Goal: Information Seeking & Learning: Compare options

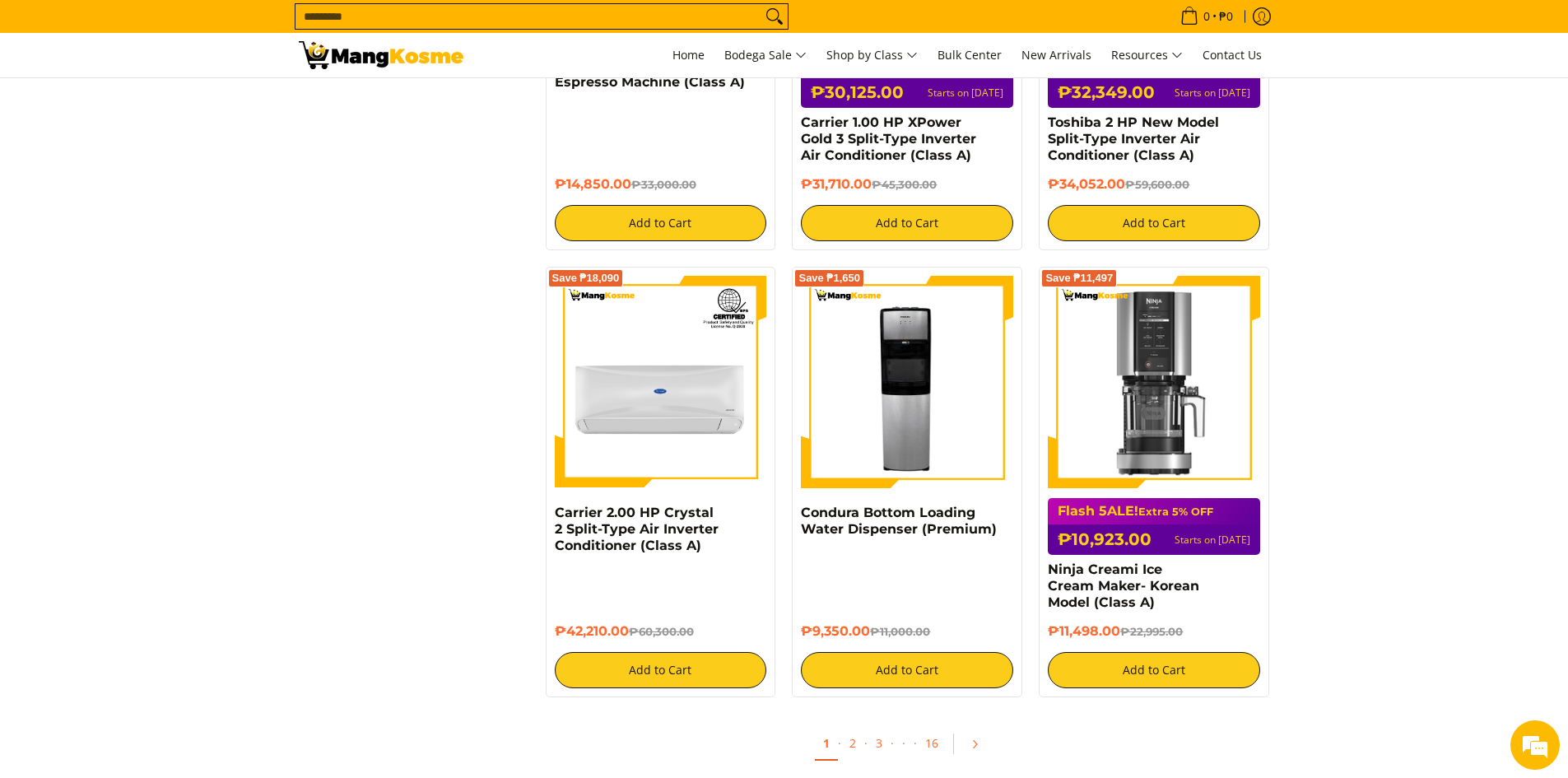
scroll to position [3046, 0]
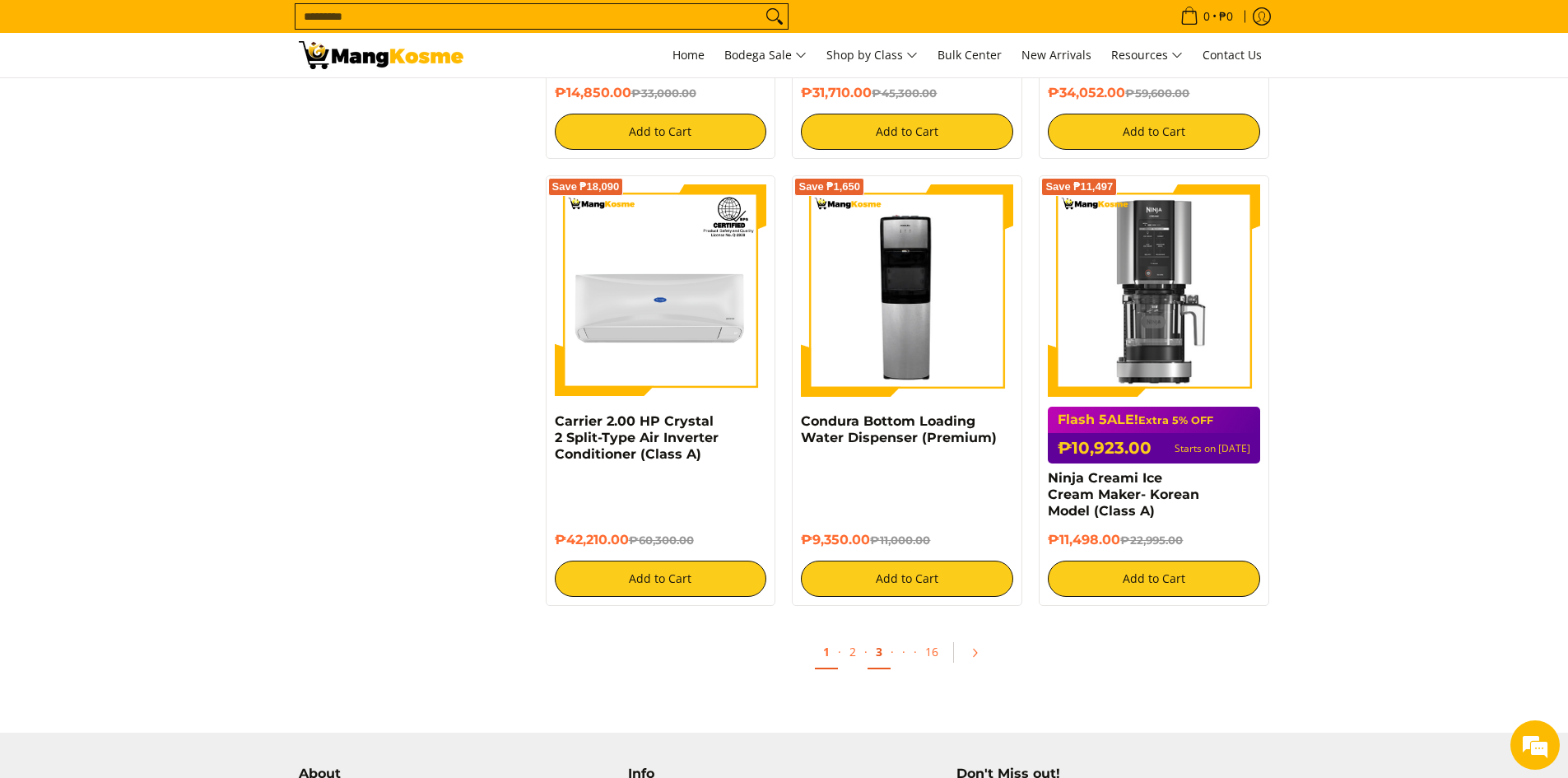
click at [874, 635] on link "3" at bounding box center [879, 652] width 23 height 34
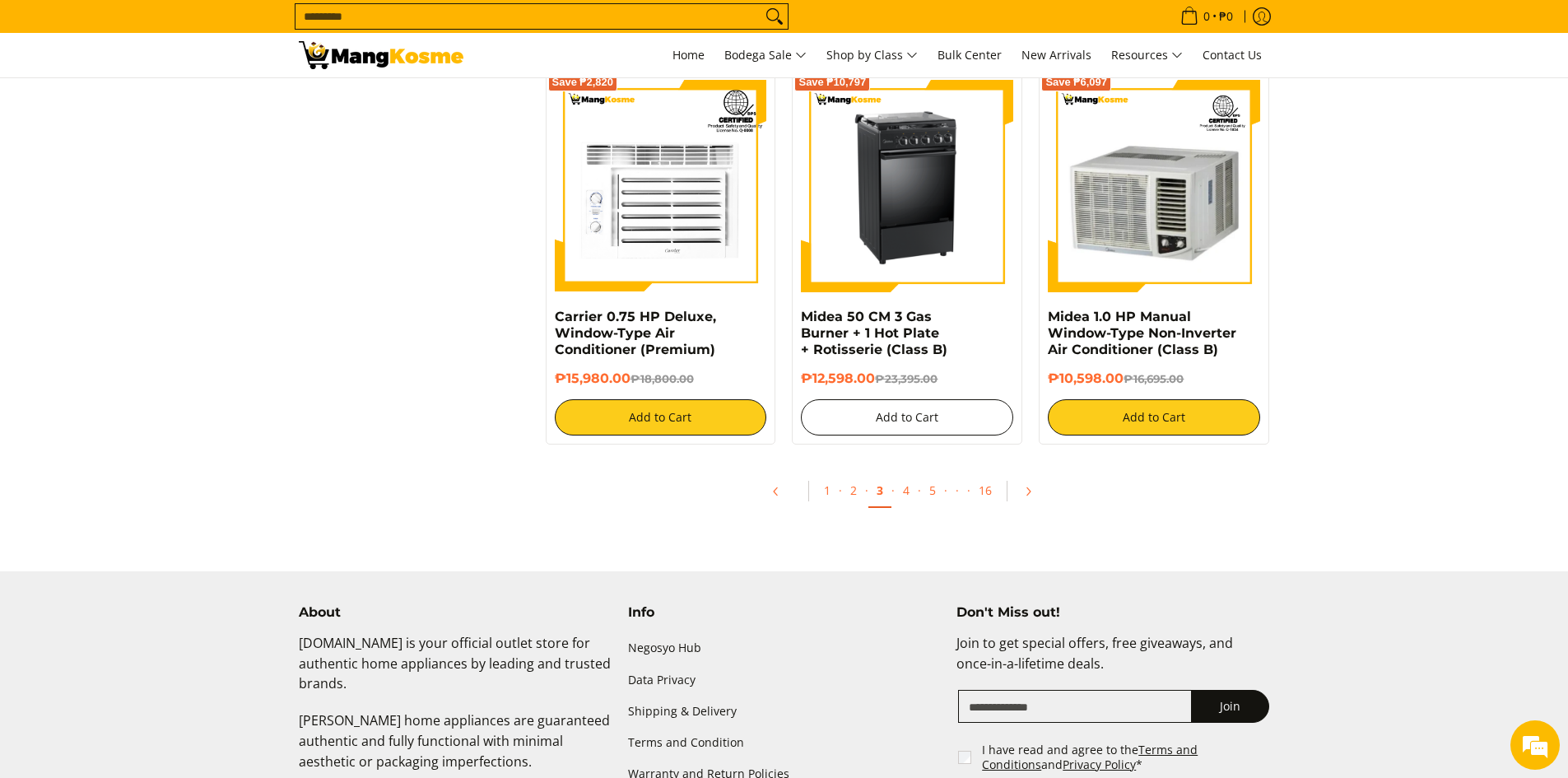
scroll to position [3128, 0]
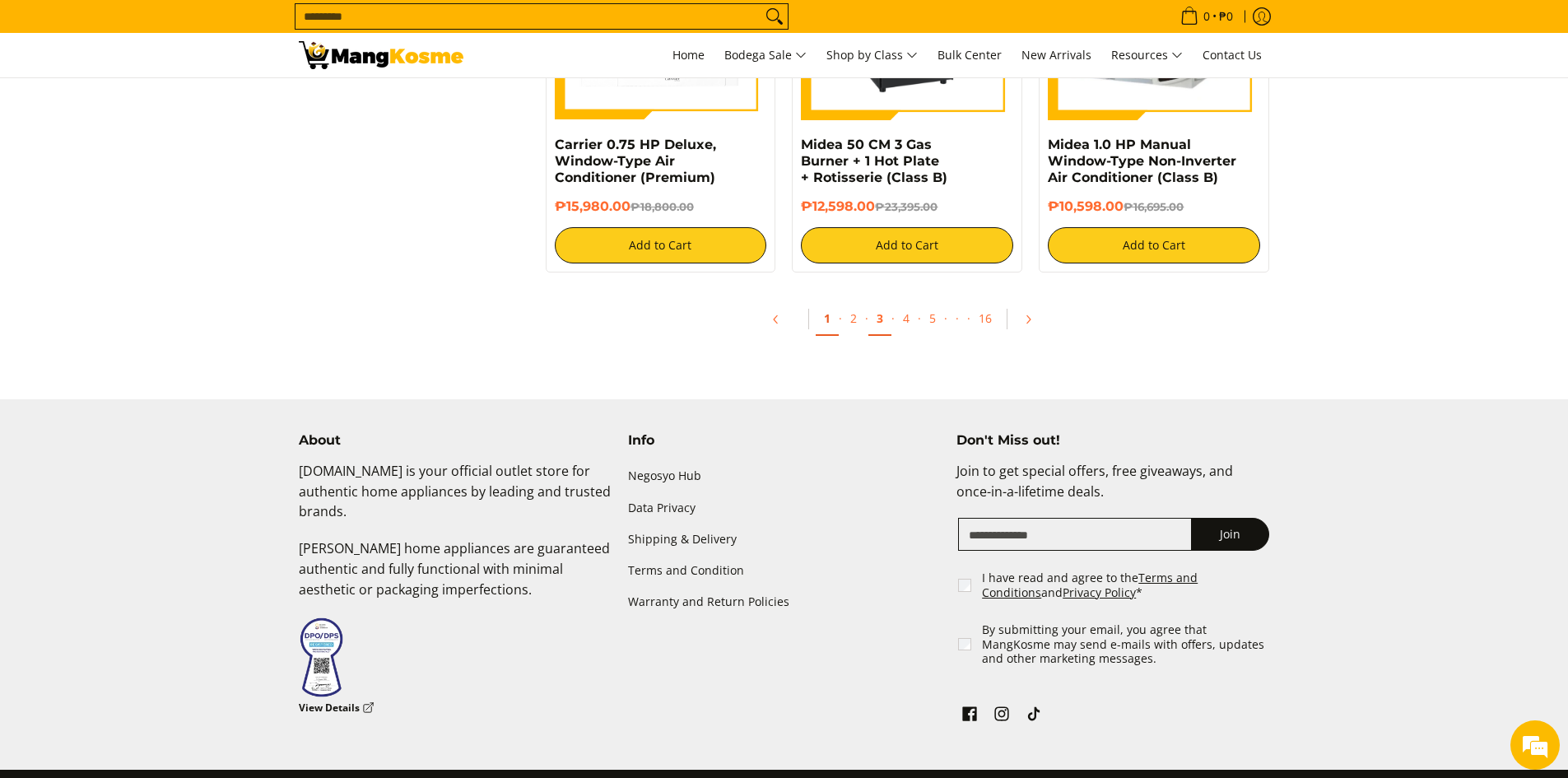
click at [824, 303] on link "1" at bounding box center [827, 318] width 23 height 34
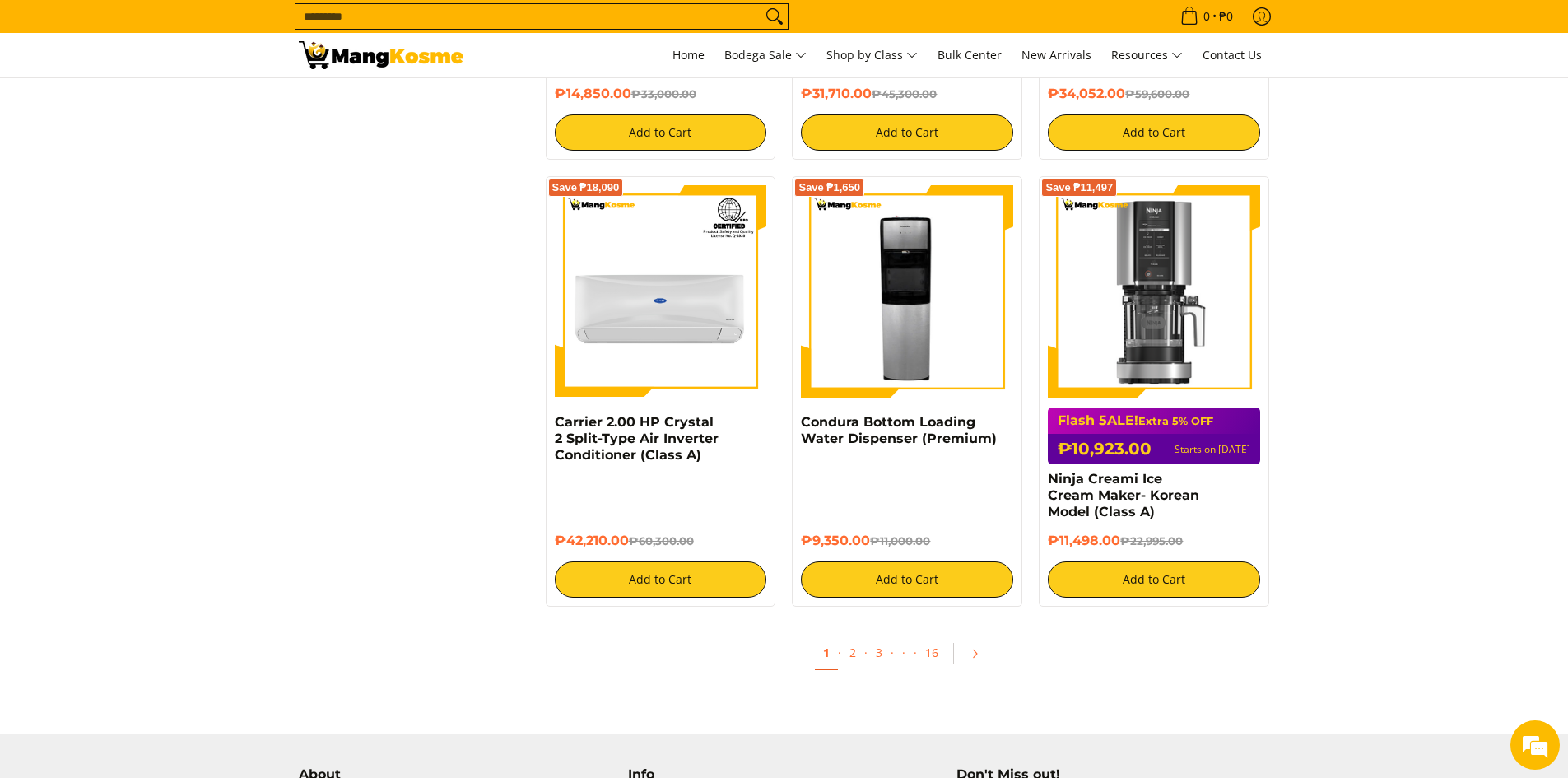
scroll to position [3046, 0]
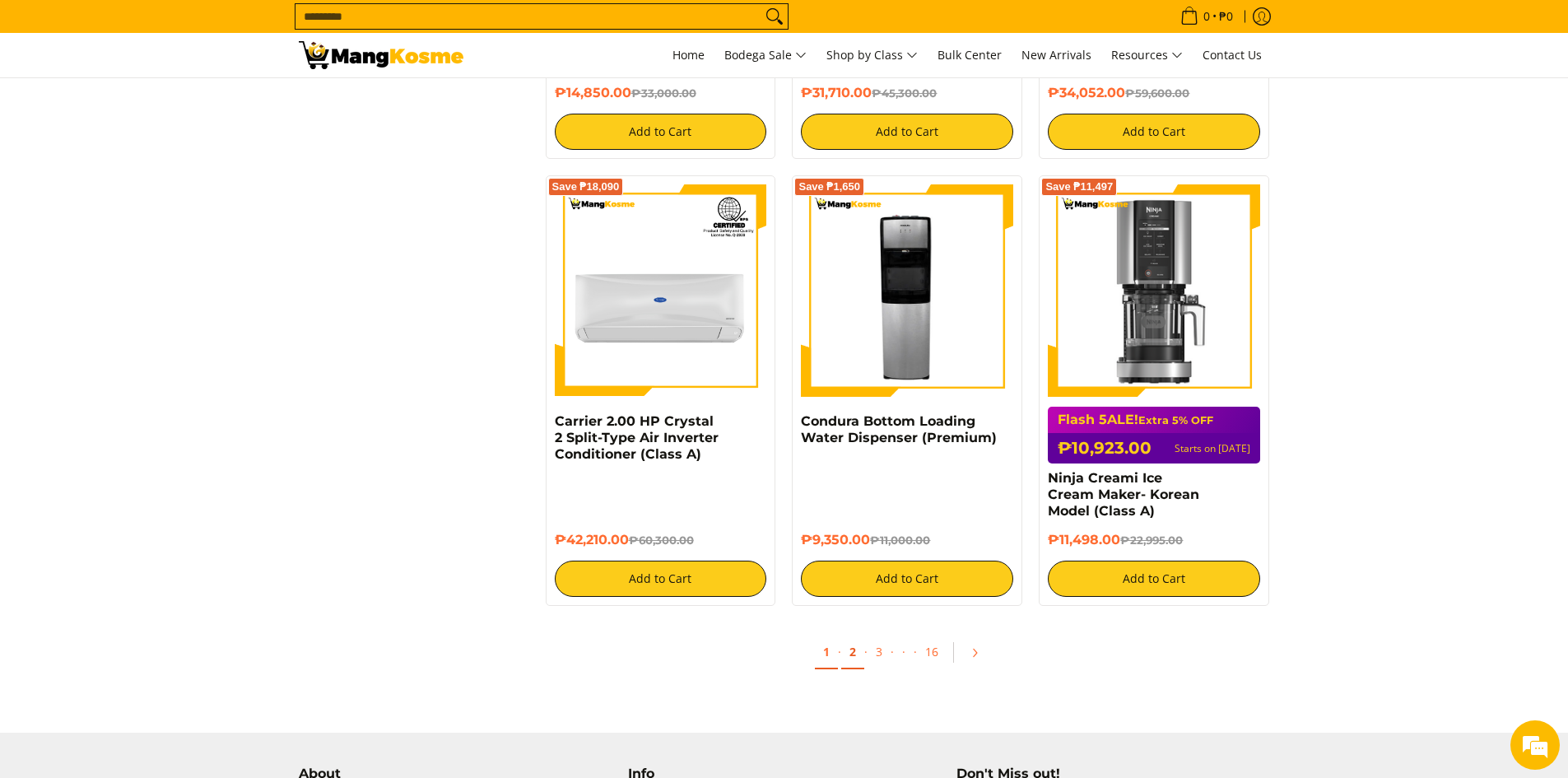
click at [856, 635] on link "2" at bounding box center [852, 652] width 23 height 34
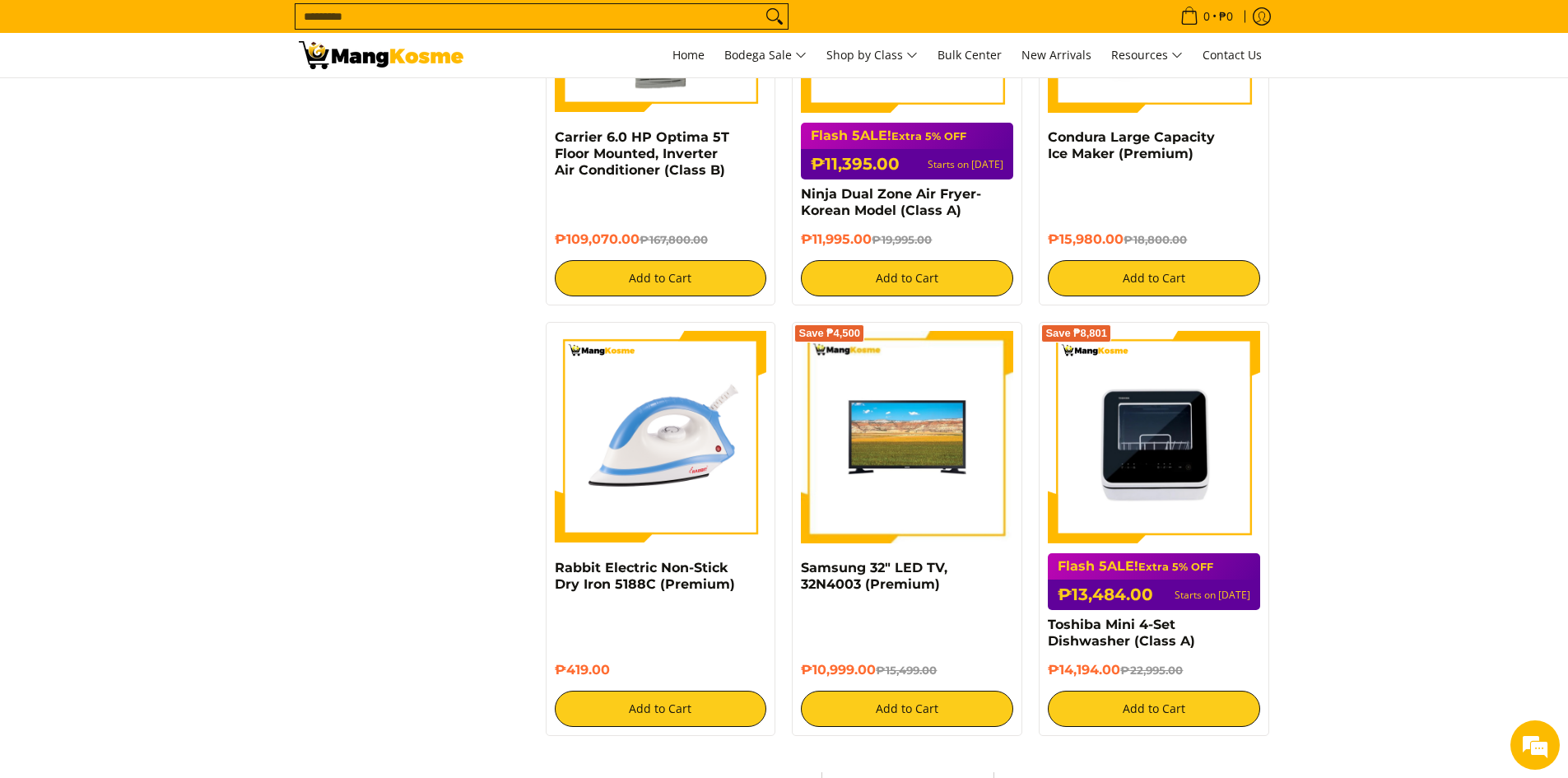
scroll to position [2798, 0]
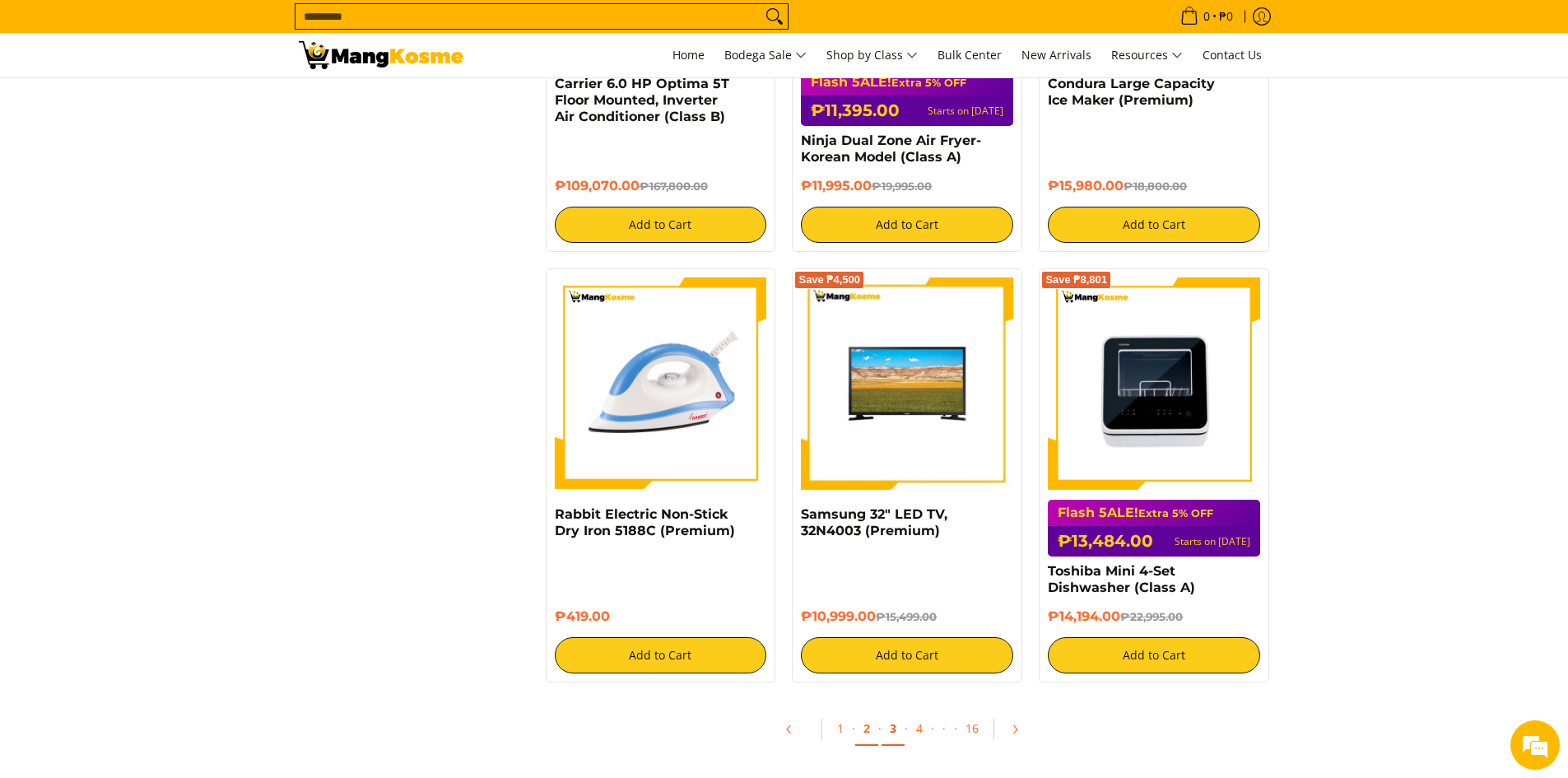
click at [888, 728] on link "3" at bounding box center [892, 728] width 23 height 34
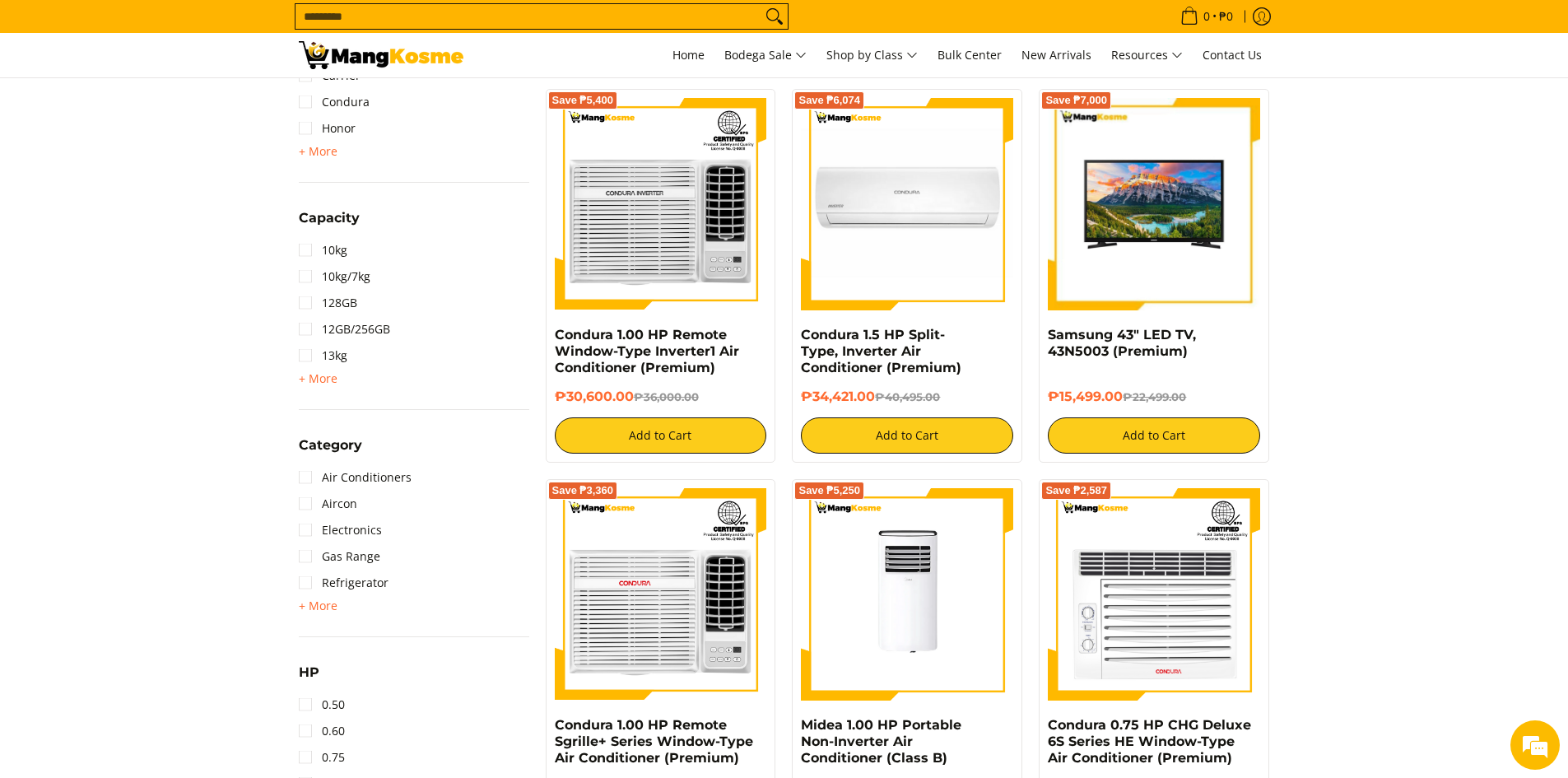
scroll to position [576, 0]
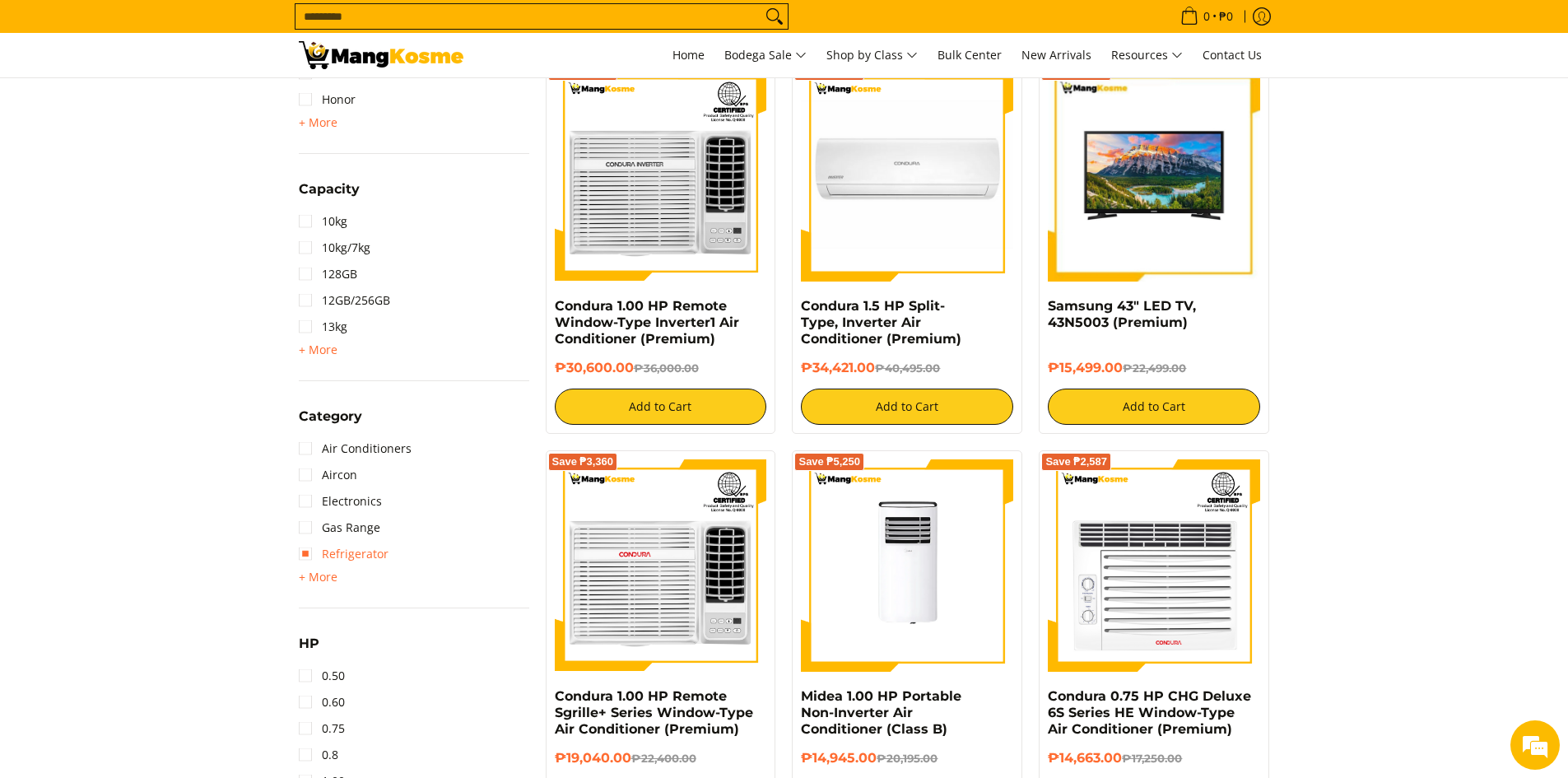
click at [357, 553] on link "Refrigerator" at bounding box center [343, 554] width 90 height 27
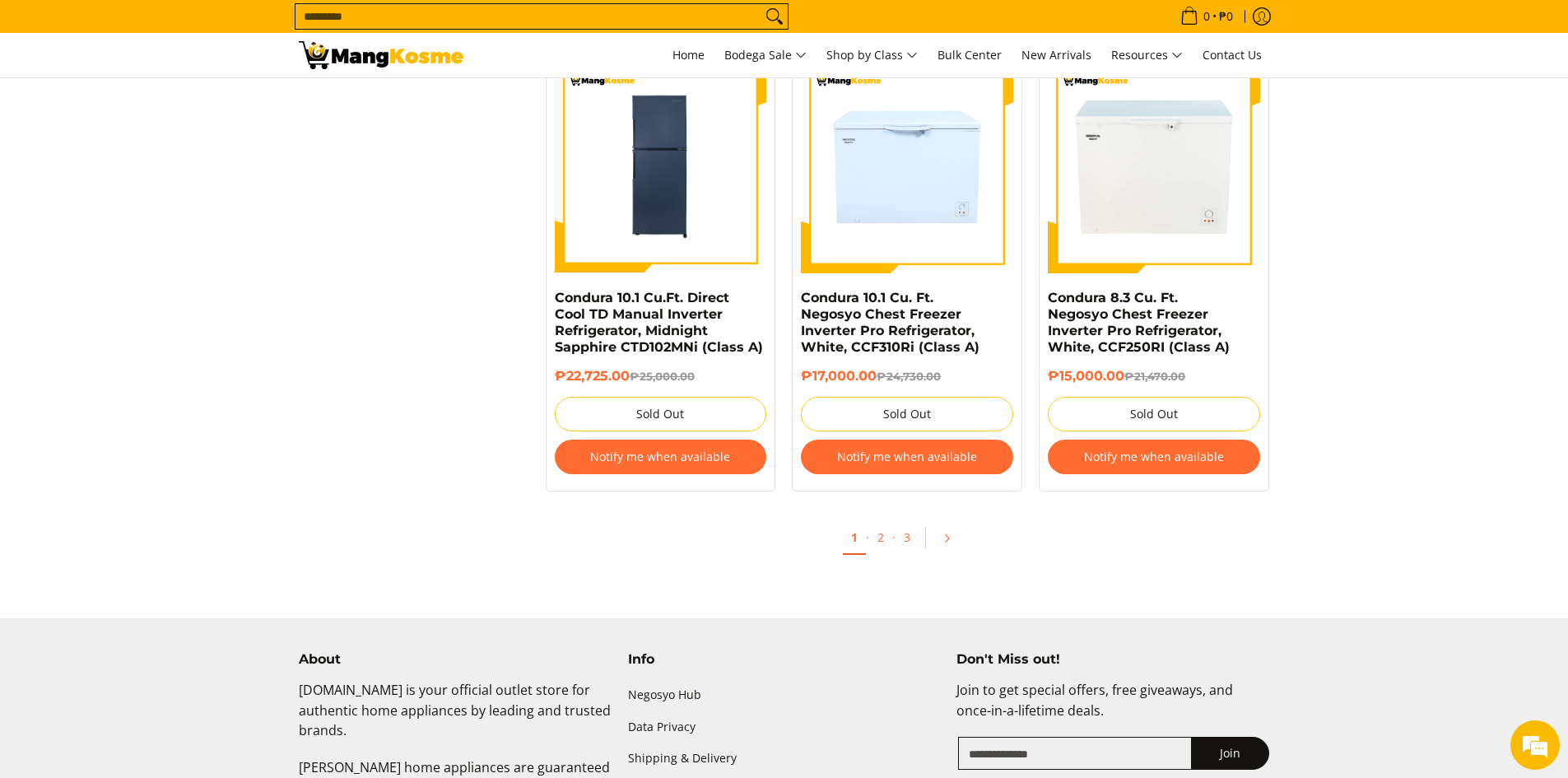
scroll to position [3392, 0]
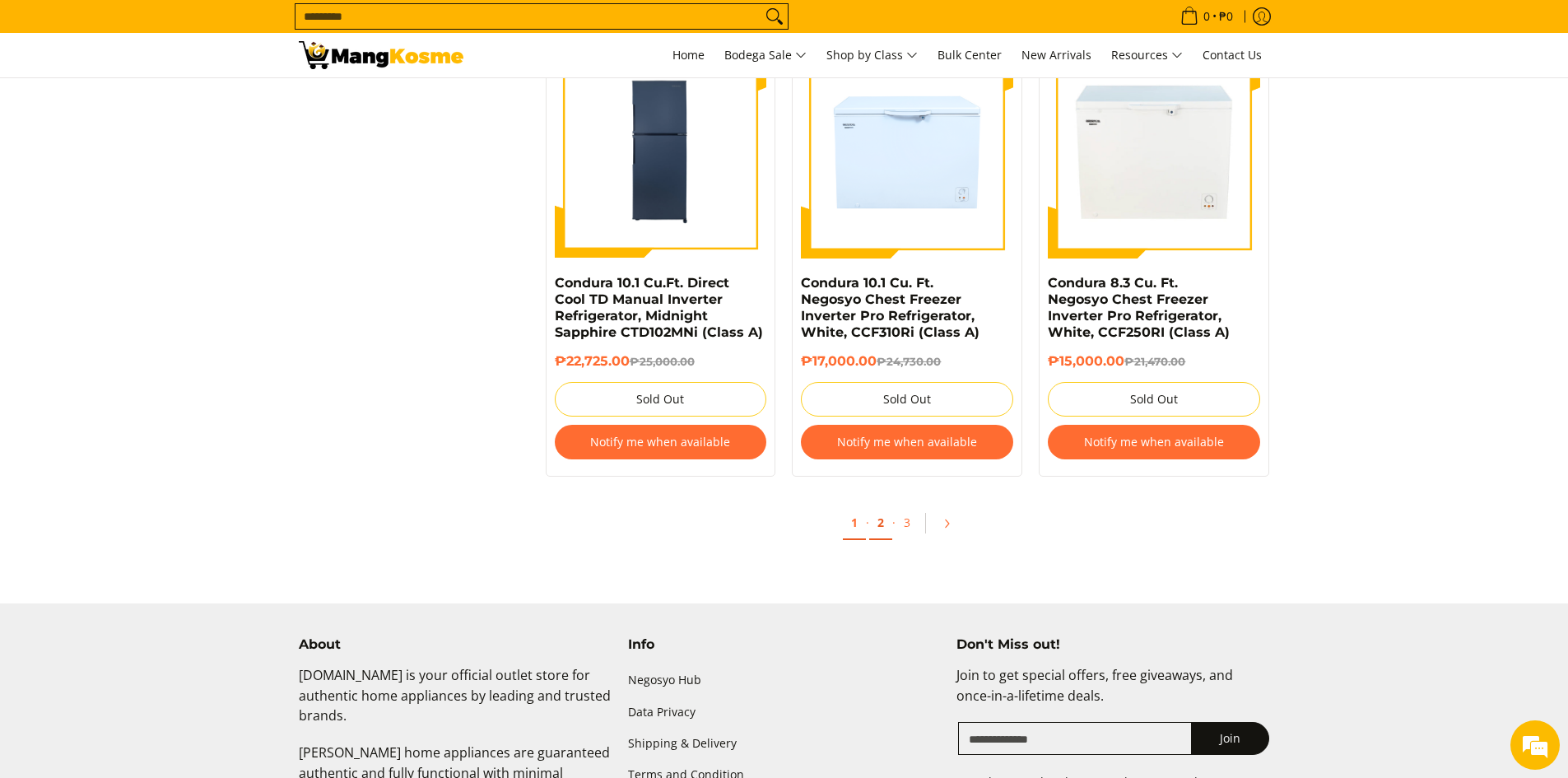
click at [880, 523] on link "2" at bounding box center [880, 522] width 23 height 34
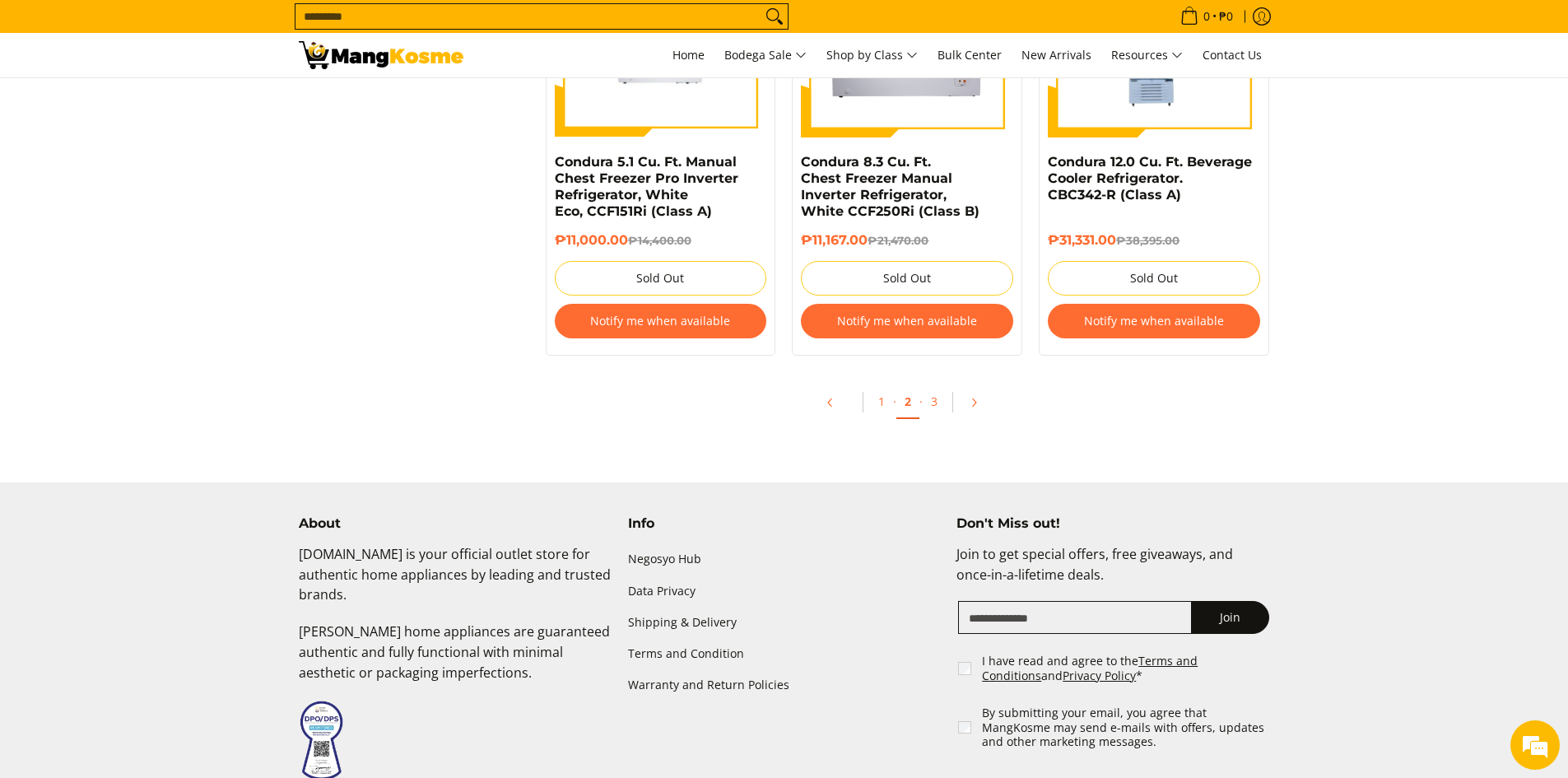
scroll to position [3539, 0]
click at [938, 404] on link "3" at bounding box center [934, 401] width 23 height 34
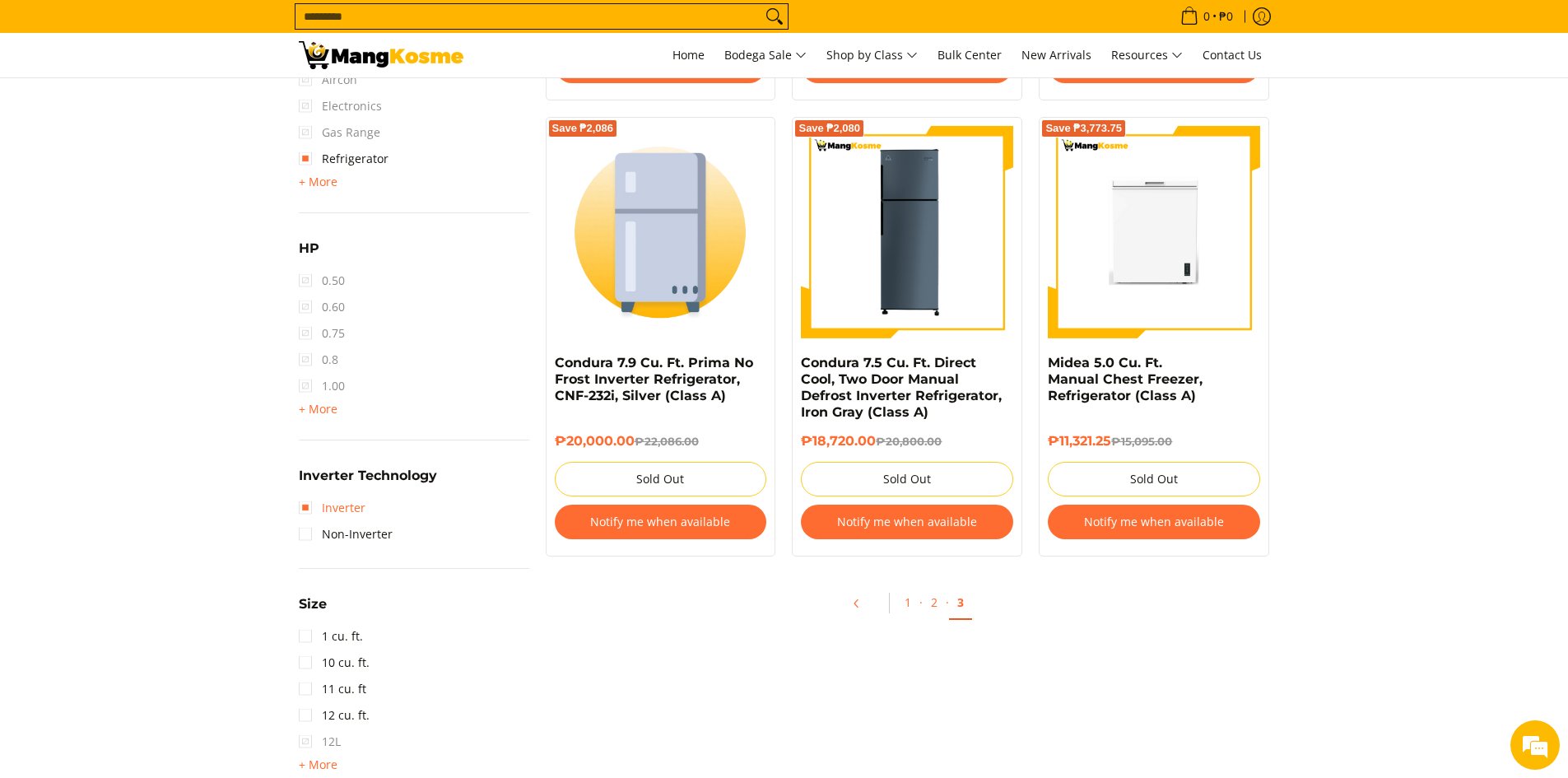
click at [349, 506] on link "Inverter" at bounding box center [332, 508] width 66 height 27
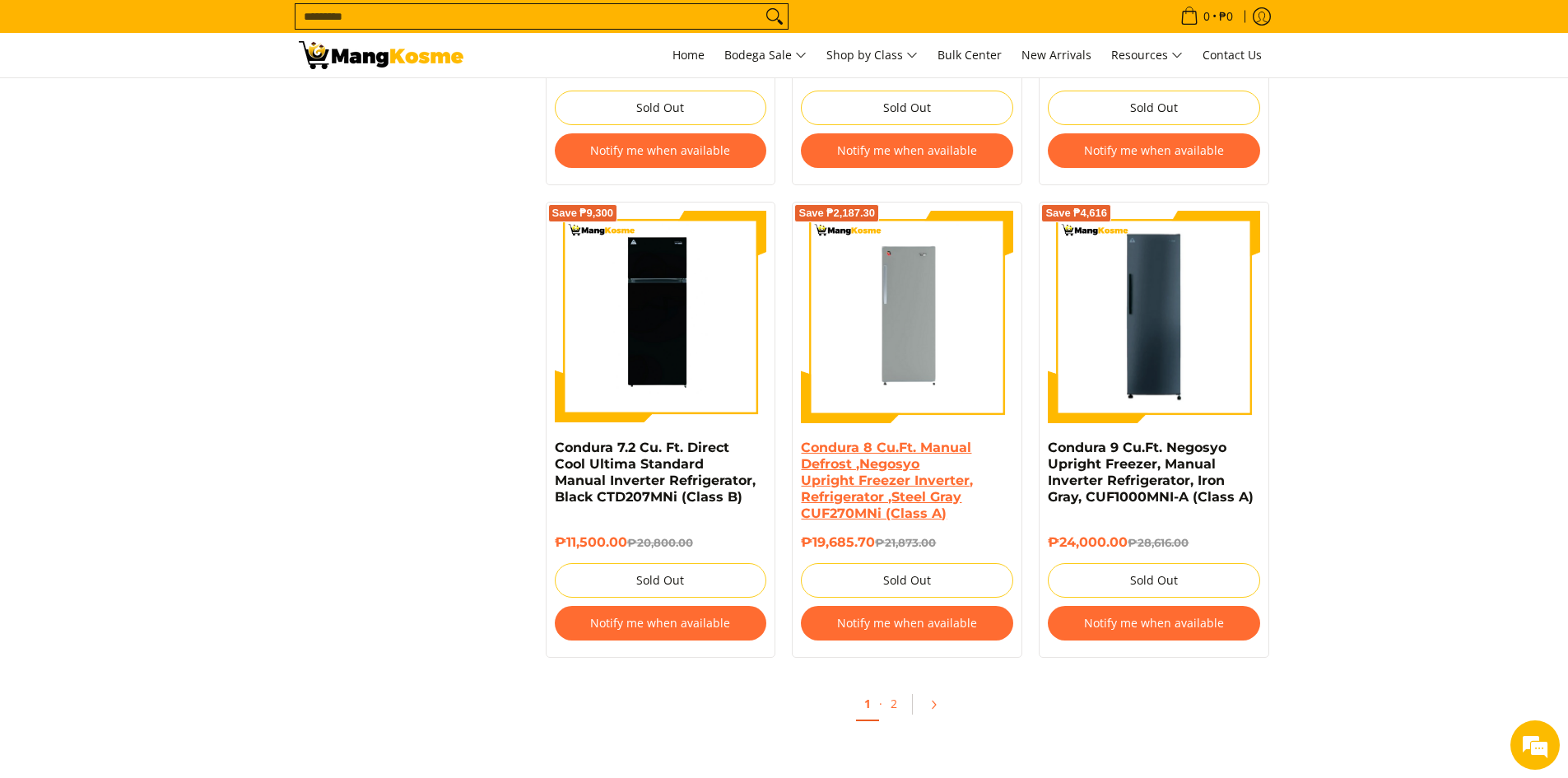
scroll to position [3556, 0]
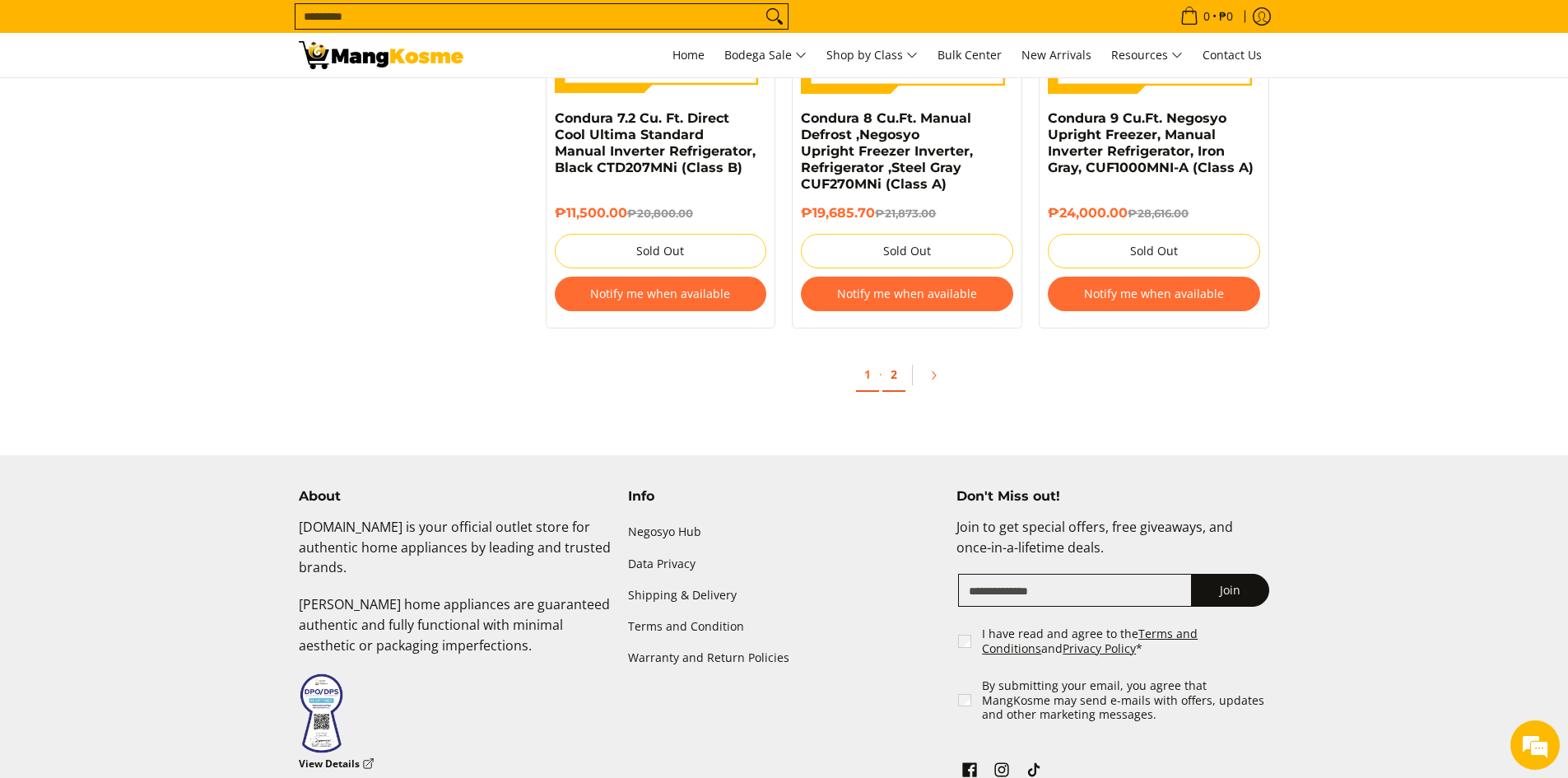
click at [887, 377] on link "2" at bounding box center [893, 375] width 23 height 34
